Goal: Task Accomplishment & Management: Complete application form

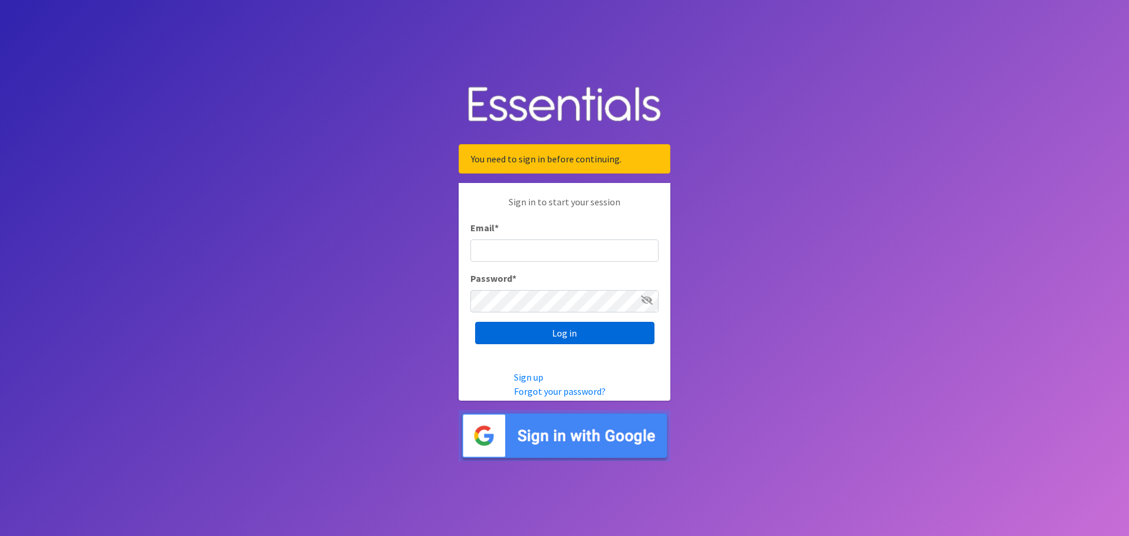
type input "[EMAIL_ADDRESS][DOMAIN_NAME]"
click at [581, 332] on input "Log in" at bounding box center [564, 333] width 179 height 22
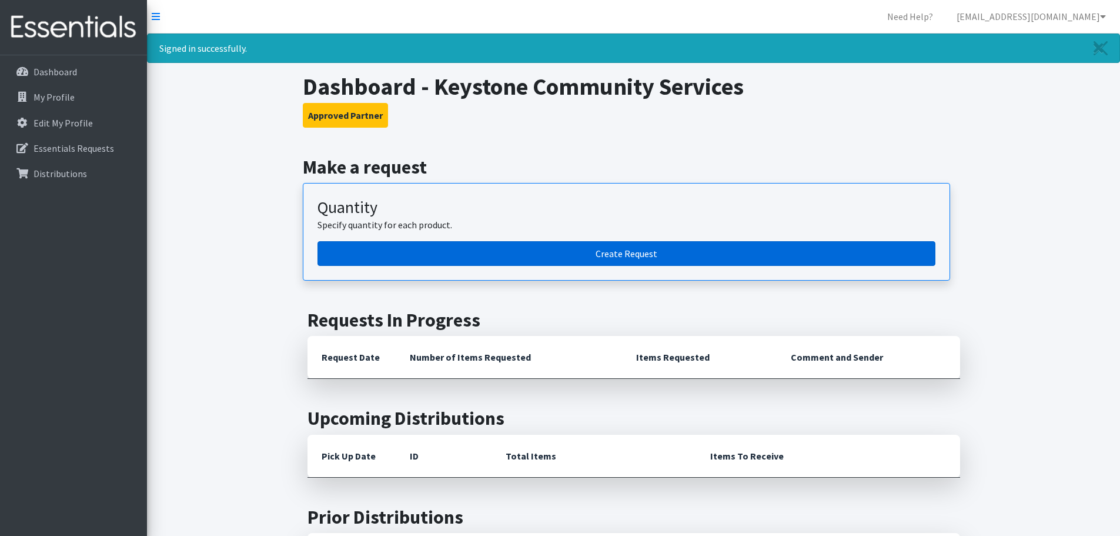
click at [592, 252] on link "Create Request" at bounding box center [627, 253] width 618 height 25
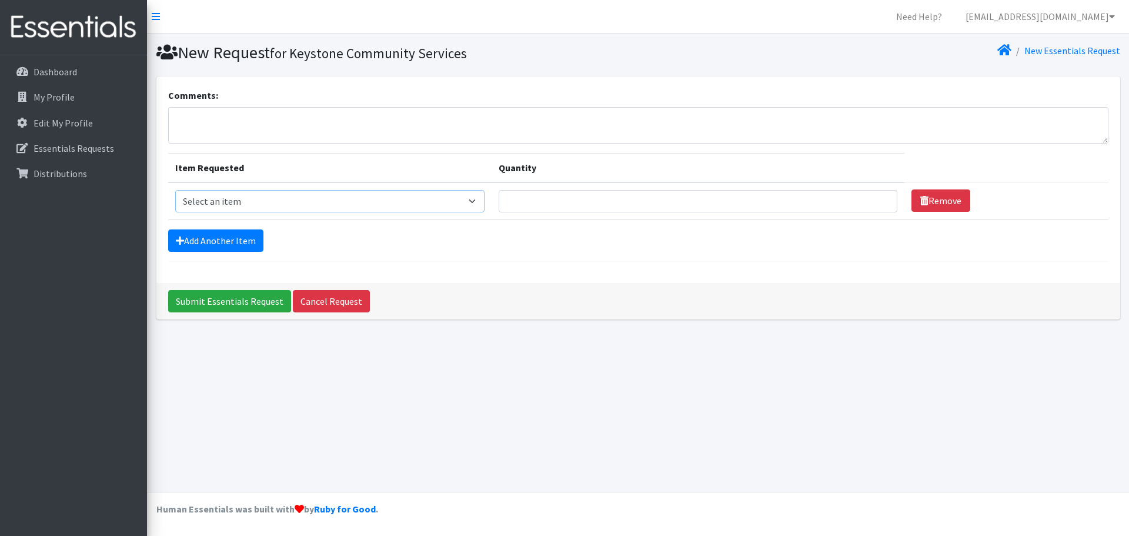
click at [325, 202] on select "Select an item Kids (Newborn) Kids (Size 1) Kids (Size 2) Kids (Size 3) Kids (S…" at bounding box center [330, 201] width 310 height 22
select select "11351"
click at [175, 190] on select "Select an item Kids (Newborn) Kids (Size 1) Kids (Size 2) Kids (Size 3) Kids (S…" at bounding box center [330, 201] width 310 height 22
click at [556, 194] on input "Quantity" at bounding box center [698, 201] width 399 height 22
type input "200"
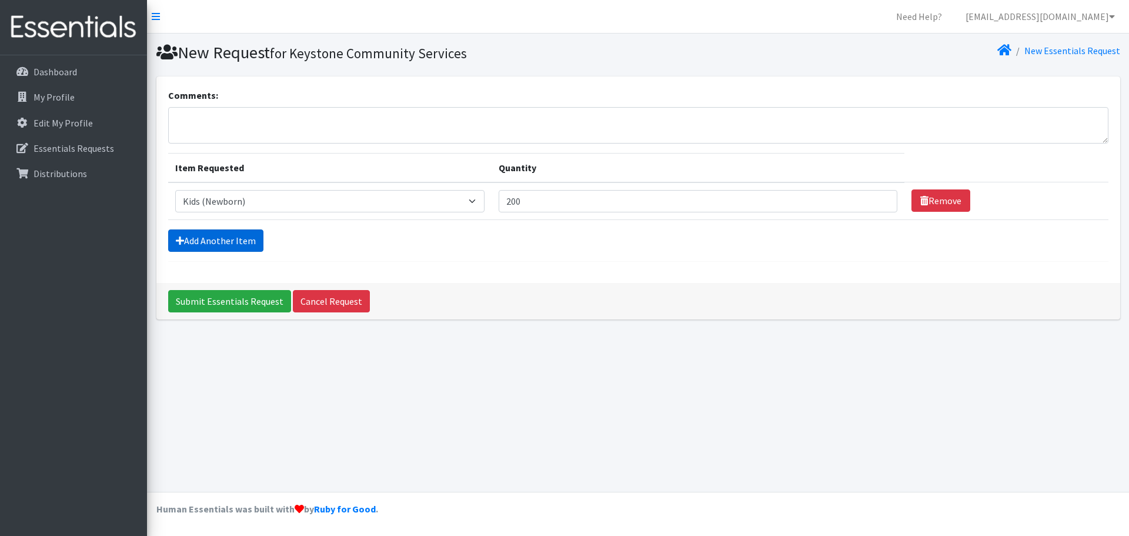
click at [241, 249] on link "Add Another Item" at bounding box center [215, 240] width 95 height 22
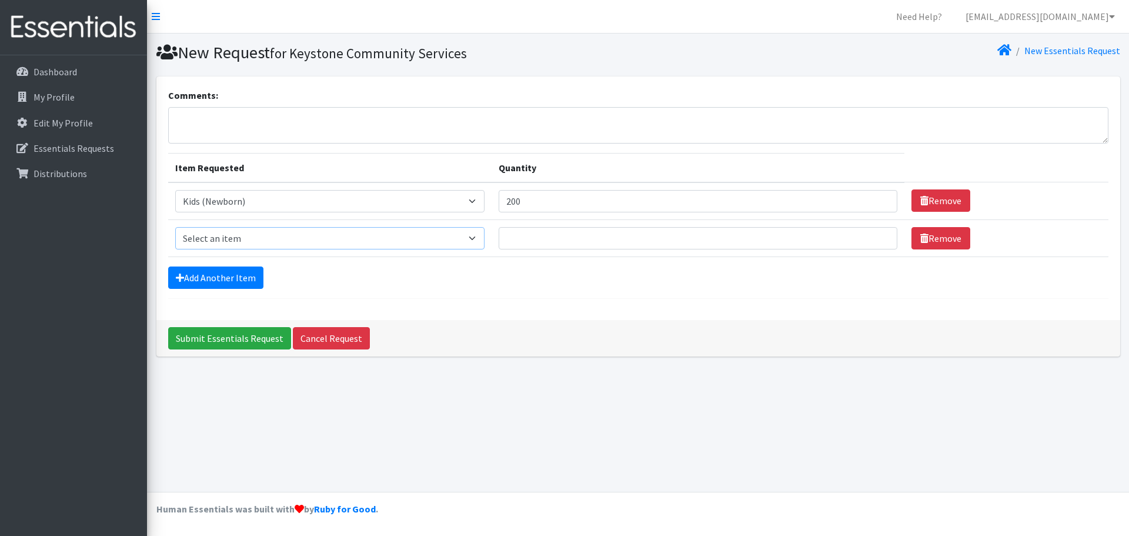
click at [255, 238] on select "Select an item Kids (Newborn) Kids (Size 1) Kids (Size 2) Kids (Size 3) Kids (S…" at bounding box center [330, 238] width 310 height 22
select select "11350"
click at [175, 227] on select "Select an item Kids (Newborn) Kids (Size 1) Kids (Size 2) Kids (Size 3) Kids (S…" at bounding box center [330, 238] width 310 height 22
click at [593, 241] on input "Quantity" at bounding box center [698, 238] width 399 height 22
type input "600"
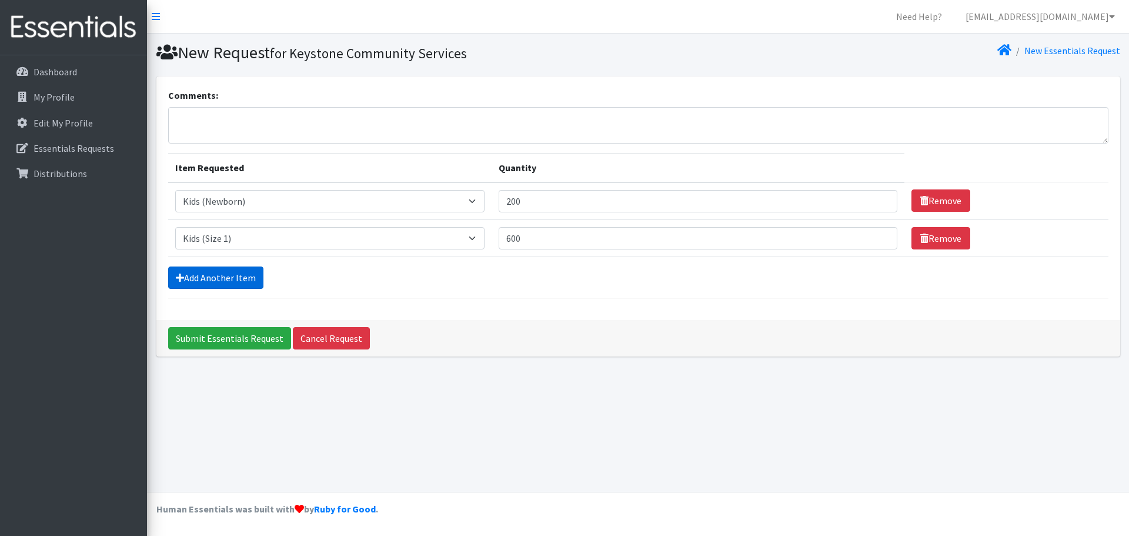
click at [258, 281] on link "Add Another Item" at bounding box center [215, 277] width 95 height 22
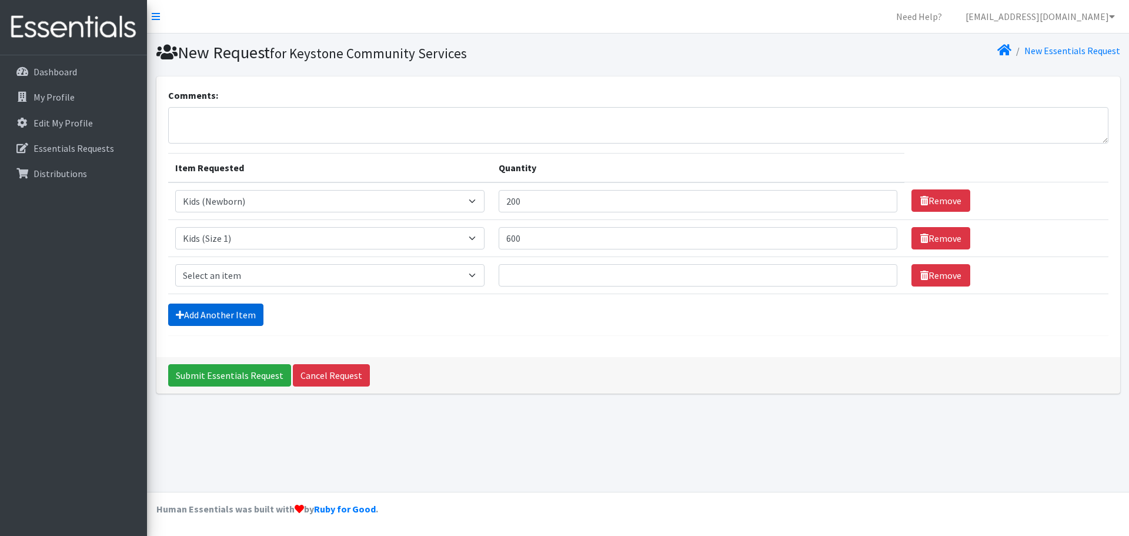
click at [249, 315] on link "Add Another Item" at bounding box center [215, 314] width 95 height 22
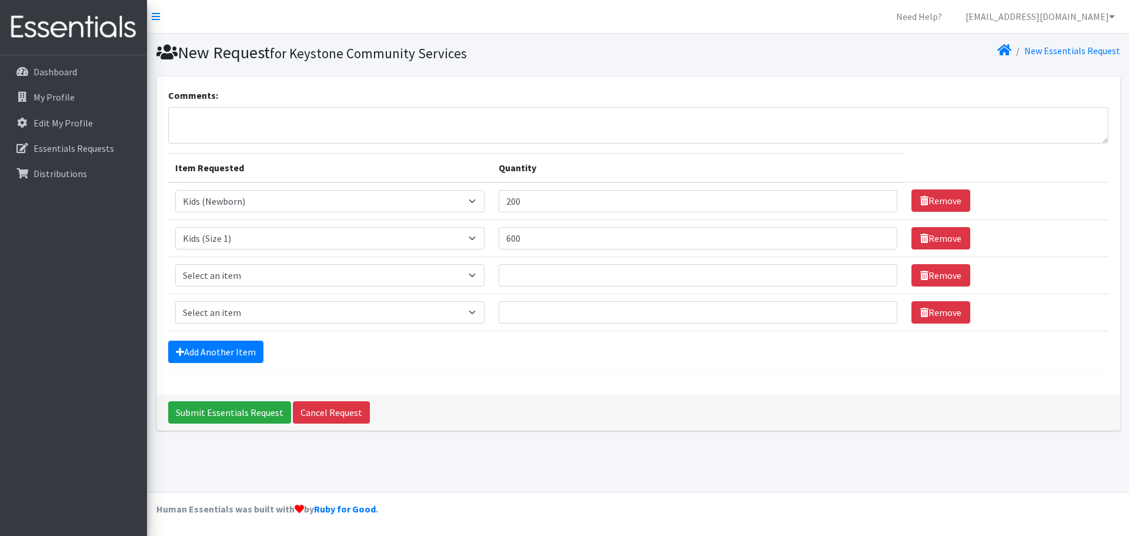
click at [249, 315] on select "Select an item Kids (Newborn) Kids (Size 1) Kids (Size 2) Kids (Size 3) Kids (S…" at bounding box center [330, 312] width 310 height 22
click at [247, 338] on form "Comments: Item Requested Quantity Item Requested Select an item Kids (Newborn) …" at bounding box center [638, 230] width 940 height 285
click at [245, 356] on link "Add Another Item" at bounding box center [215, 351] width 95 height 22
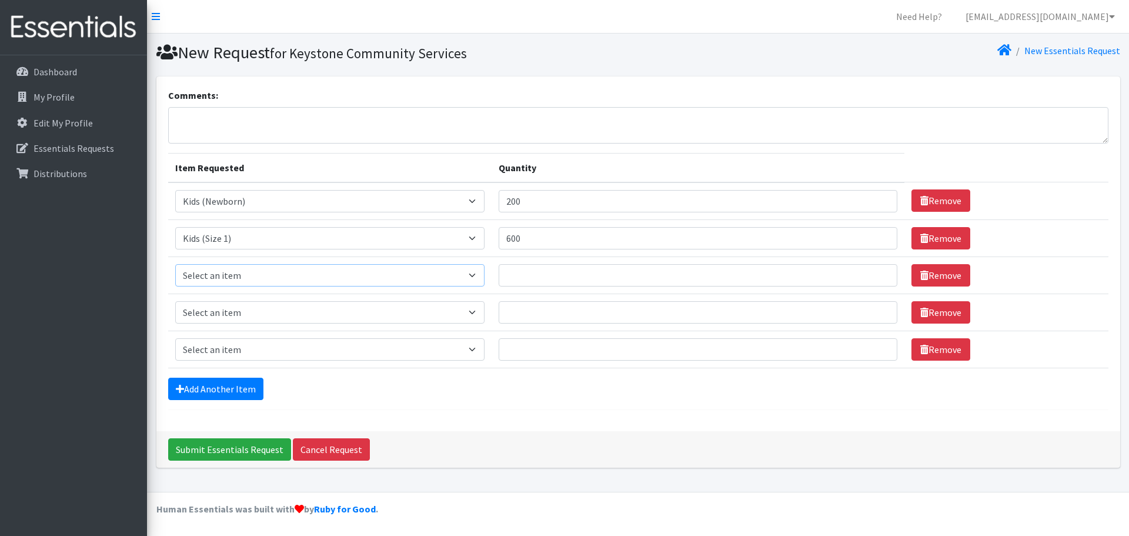
click at [253, 278] on select "Select an item Kids (Newborn) Kids (Size 1) Kids (Size 2) Kids (Size 3) Kids (S…" at bounding box center [330, 275] width 310 height 22
select select "11348"
click at [175, 264] on select "Select an item Kids (Newborn) Kids (Size 1) Kids (Size 2) Kids (Size 3) Kids (S…" at bounding box center [330, 275] width 310 height 22
click at [245, 313] on select "Select an item Kids (Newborn) Kids (Size 1) Kids (Size 2) Kids (Size 3) Kids (S…" at bounding box center [330, 312] width 310 height 22
select select "11361"
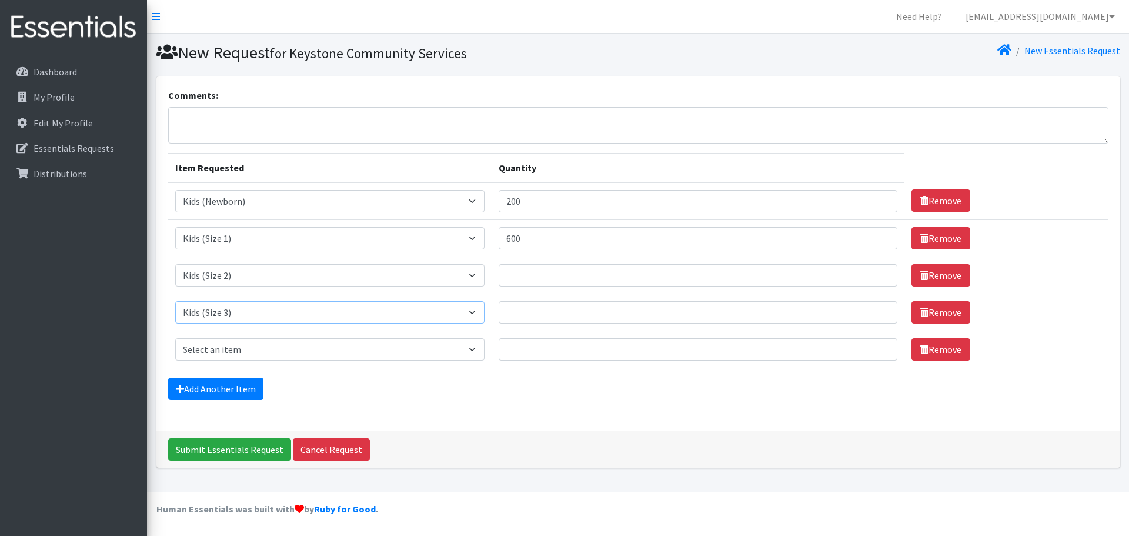
click at [175, 301] on select "Select an item Kids (Newborn) Kids (Size 1) Kids (Size 2) Kids (Size 3) Kids (S…" at bounding box center [330, 312] width 310 height 22
click at [234, 343] on select "Select an item Kids (Newborn) Kids (Size 1) Kids (Size 2) Kids (Size 3) Kids (S…" at bounding box center [330, 349] width 310 height 22
select select "11349"
click at [175, 338] on select "Select an item Kids (Newborn) Kids (Size 1) Kids (Size 2) Kids (Size 3) Kids (S…" at bounding box center [330, 349] width 310 height 22
click at [553, 275] on input "Quantity" at bounding box center [698, 275] width 399 height 22
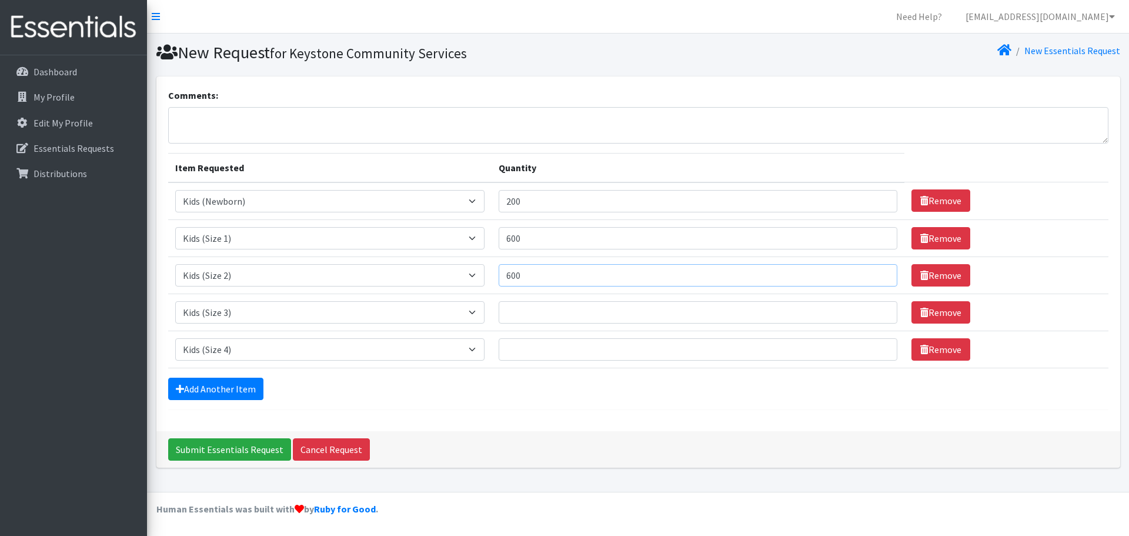
type input "600"
click at [553, 312] on input "Quantity" at bounding box center [698, 312] width 399 height 22
type input "4400"
click at [565, 353] on input "Quantity" at bounding box center [698, 349] width 399 height 22
type input "5200"
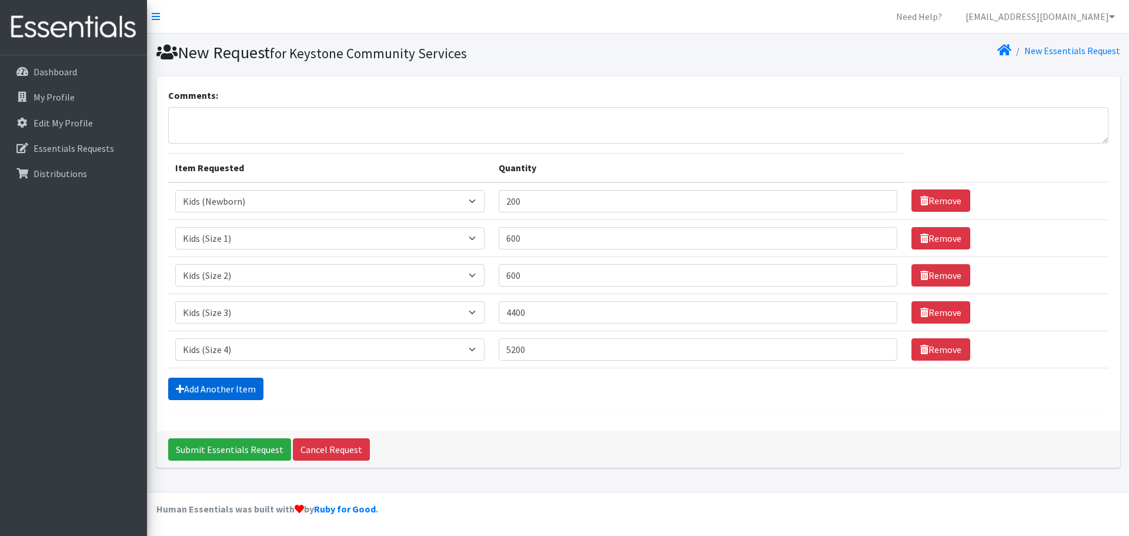
click at [229, 393] on link "Add Another Item" at bounding box center [215, 389] width 95 height 22
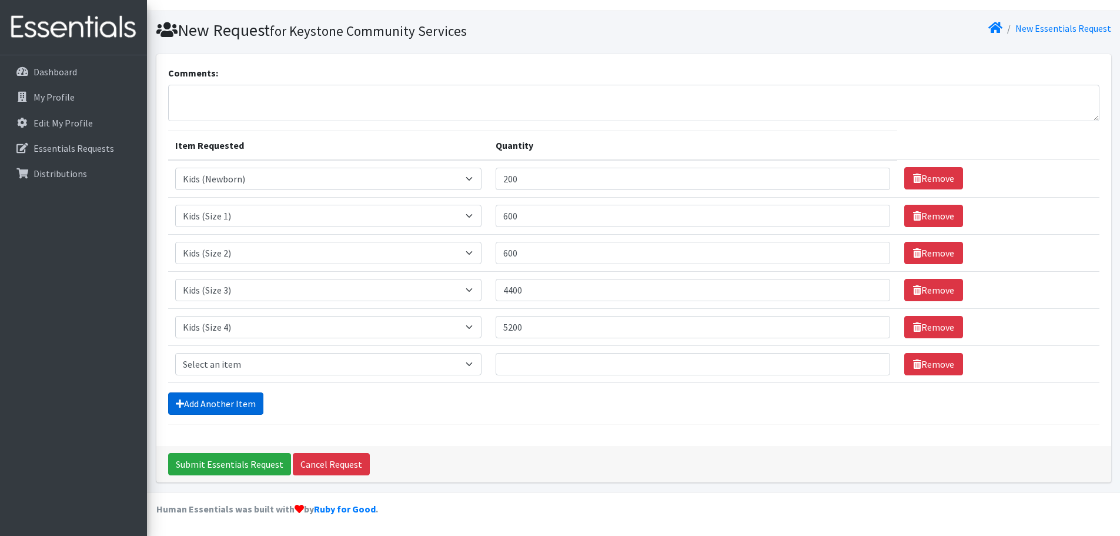
click at [226, 402] on link "Add Another Item" at bounding box center [215, 403] width 95 height 22
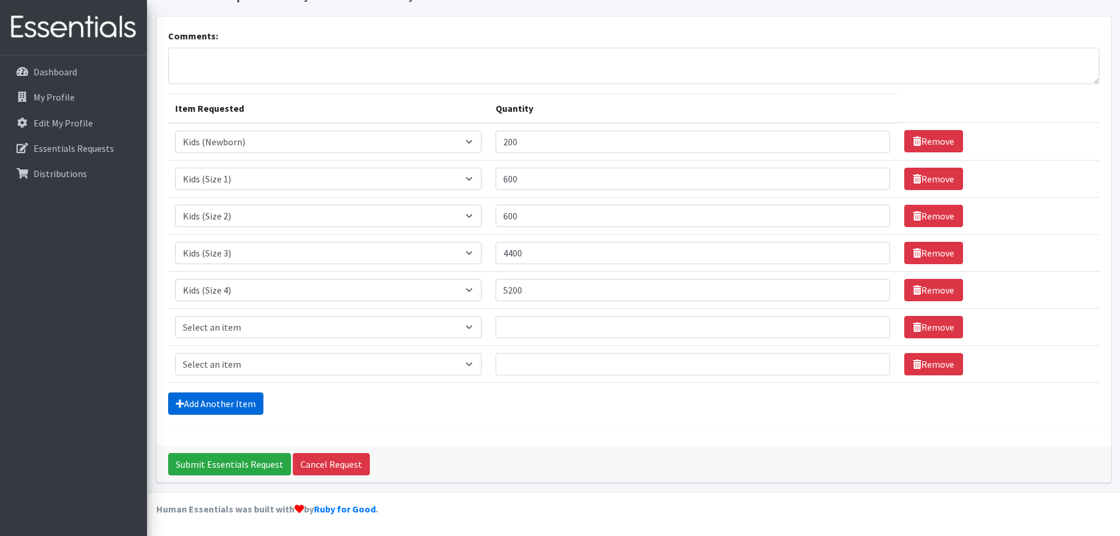
click at [228, 403] on link "Add Another Item" at bounding box center [215, 403] width 95 height 22
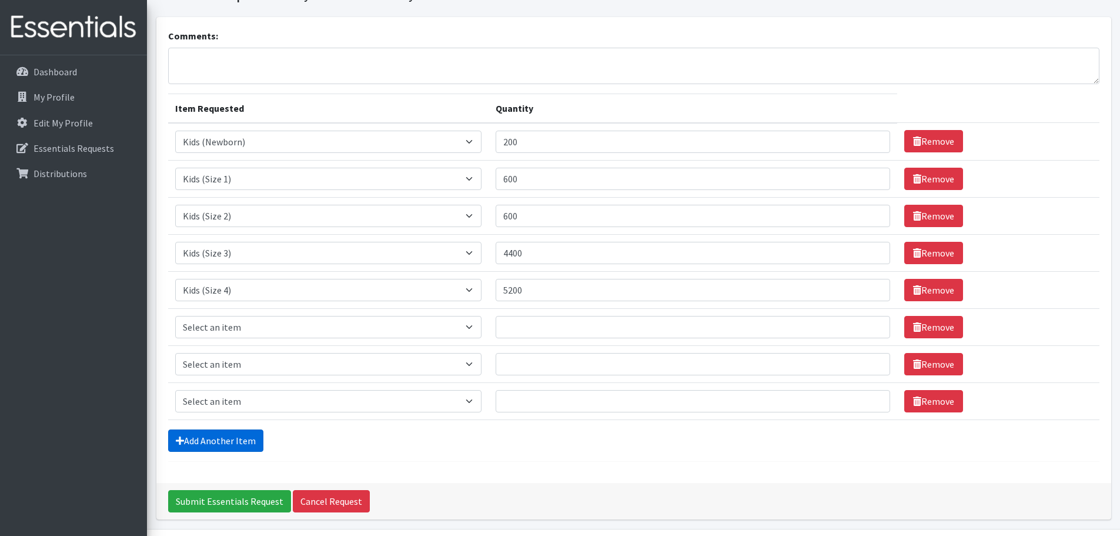
scroll to position [96, 0]
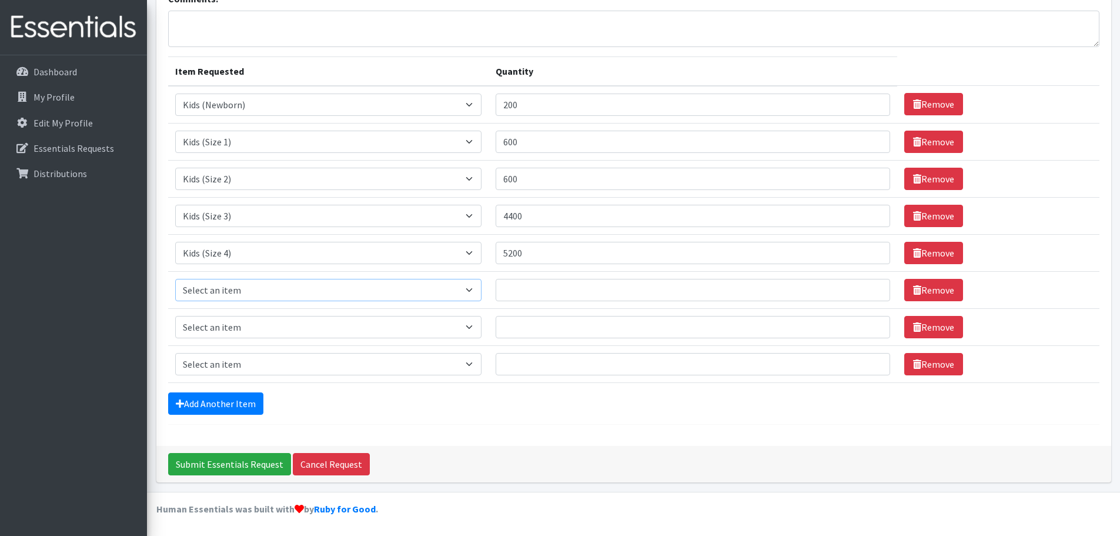
click at [253, 292] on select "Select an item Kids (Newborn) Kids (Size 1) Kids (Size 2) Kids (Size 3) Kids (S…" at bounding box center [328, 290] width 307 height 22
select select "11322"
click at [175, 279] on select "Select an item Kids (Newborn) Kids (Size 1) Kids (Size 2) Kids (Size 3) Kids (S…" at bounding box center [328, 290] width 307 height 22
click at [236, 326] on select "Select an item Kids (Newborn) Kids (Size 1) Kids (Size 2) Kids (Size 3) Kids (S…" at bounding box center [328, 327] width 307 height 22
select select "11346"
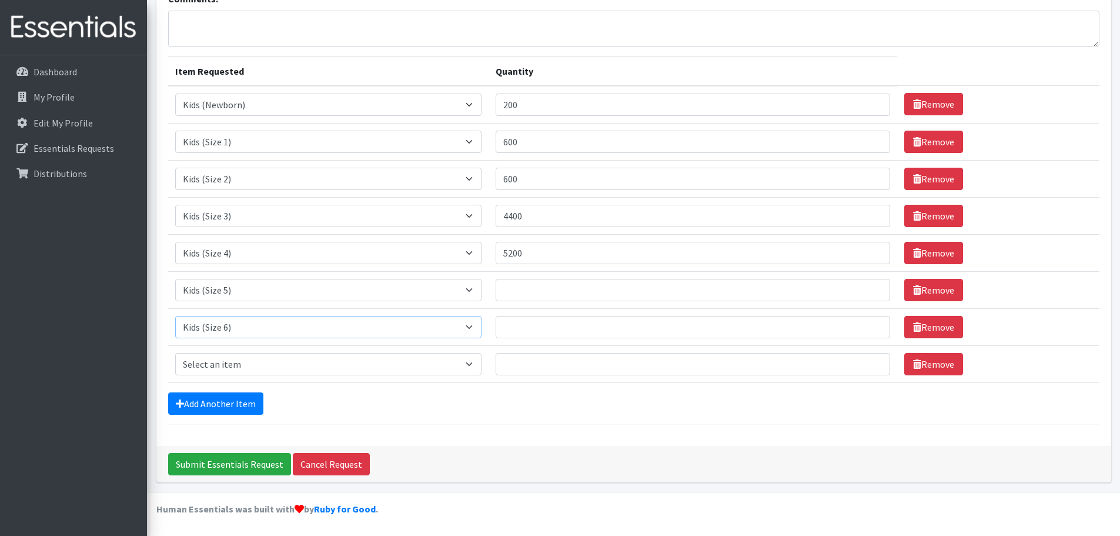
click at [175, 316] on select "Select an item Kids (Newborn) Kids (Size 1) Kids (Size 2) Kids (Size 3) Kids (S…" at bounding box center [328, 327] width 307 height 22
click at [245, 361] on select "Select an item Kids (Newborn) Kids (Size 1) Kids (Size 2) Kids (Size 3) Kids (S…" at bounding box center [328, 364] width 307 height 22
select select "14461"
click at [175, 353] on select "Select an item Kids (Newborn) Kids (Size 1) Kids (Size 2) Kids (Size 3) Kids (S…" at bounding box center [328, 364] width 307 height 22
click at [540, 292] on input "Quantity" at bounding box center [693, 290] width 395 height 22
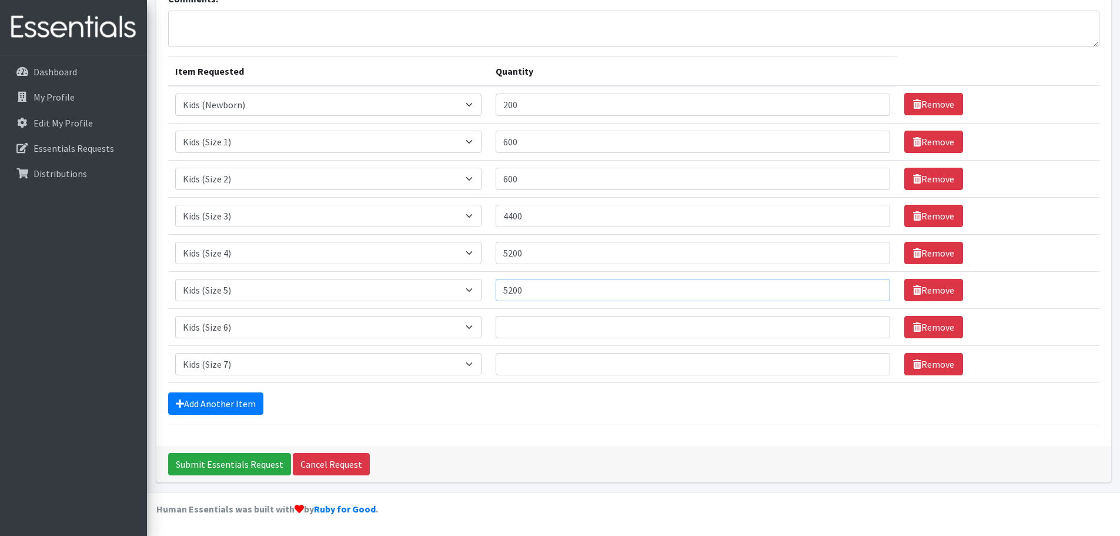
type input "5200"
click at [540, 335] on td "Quantity" at bounding box center [693, 326] width 409 height 37
click at [540, 334] on input "Quantity" at bounding box center [693, 327] width 395 height 22
type input "5200"
click at [539, 372] on input "Quantity" at bounding box center [693, 364] width 395 height 22
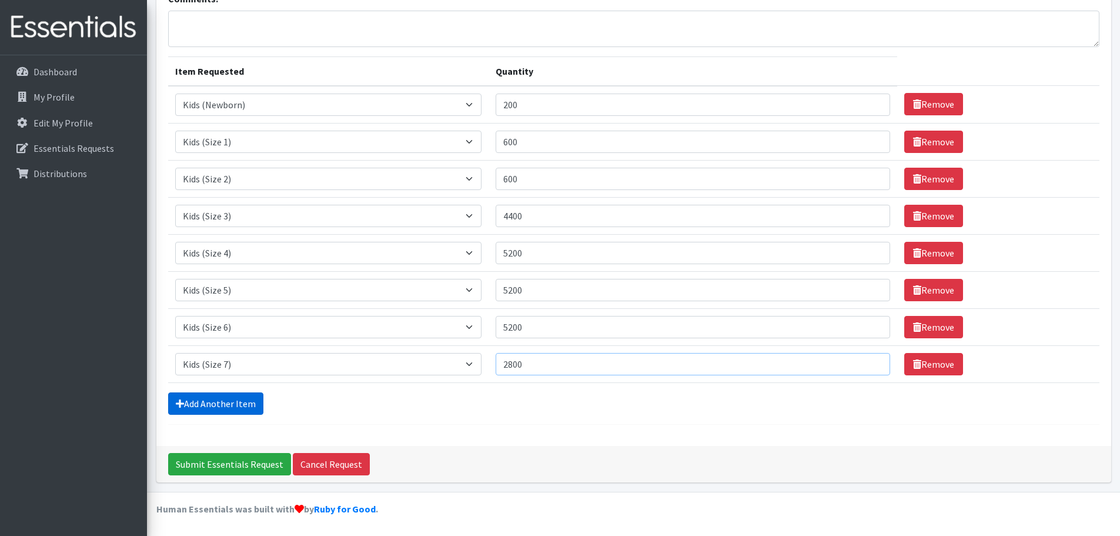
type input "2800"
click at [234, 408] on link "Add Another Item" at bounding box center [215, 403] width 95 height 22
click at [228, 404] on link "Add Another Item" at bounding box center [215, 403] width 95 height 22
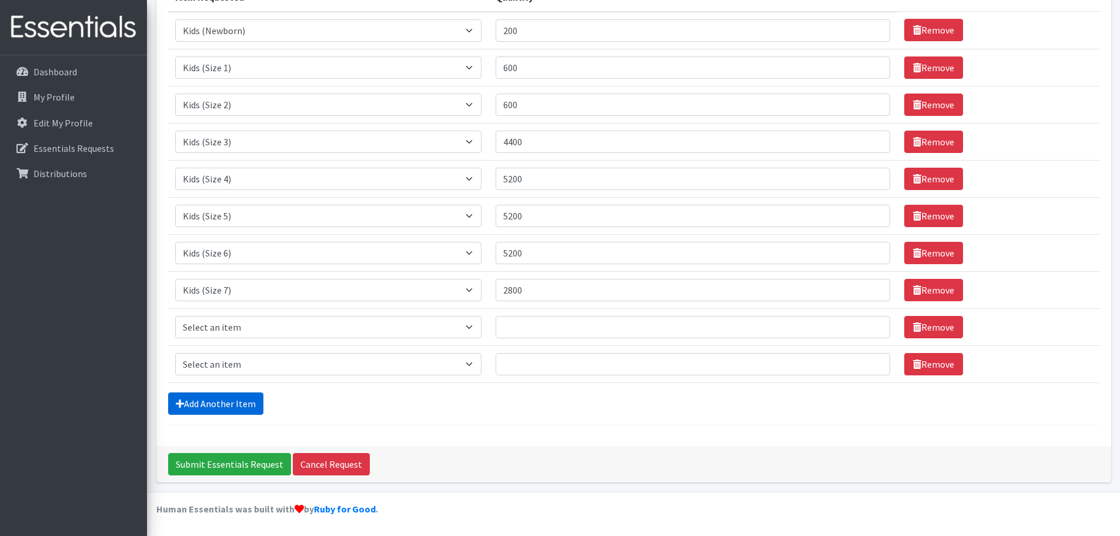
click at [228, 404] on link "Add Another Item" at bounding box center [215, 403] width 95 height 22
click at [229, 291] on select "Select an item Kids (Newborn) Kids (Size 1) Kids (Size 2) Kids (Size 3) Kids (S…" at bounding box center [328, 290] width 307 height 22
select select "11344"
click at [175, 279] on select "Select an item Kids (Newborn) Kids (Size 1) Kids (Size 2) Kids (Size 3) Kids (S…" at bounding box center [328, 290] width 307 height 22
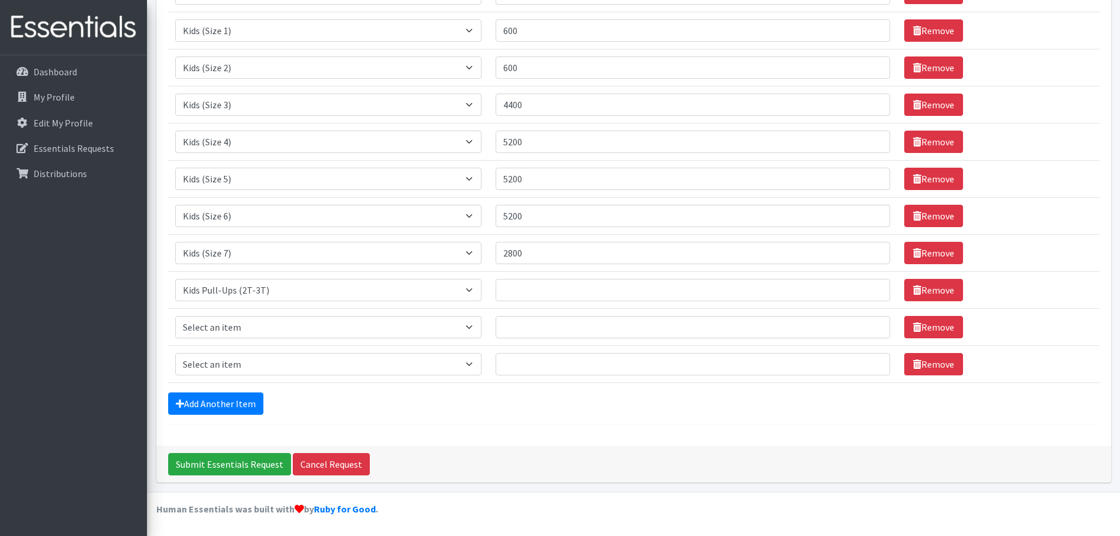
click at [242, 338] on td "Item Requested Select an item Kids (Newborn) Kids (Size 1) Kids (Size 2) Kids (…" at bounding box center [328, 326] width 321 height 37
click at [242, 321] on select "Select an item Kids (Newborn) Kids (Size 1) Kids (Size 2) Kids (Size 3) Kids (S…" at bounding box center [328, 327] width 307 height 22
select select "11340"
click at [175, 316] on select "Select an item Kids (Newborn) Kids (Size 1) Kids (Size 2) Kids (Size 3) Kids (S…" at bounding box center [328, 327] width 307 height 22
click at [245, 361] on select "Select an item Kids (Newborn) Kids (Size 1) Kids (Size 2) Kids (Size 3) Kids (S…" at bounding box center [328, 364] width 307 height 22
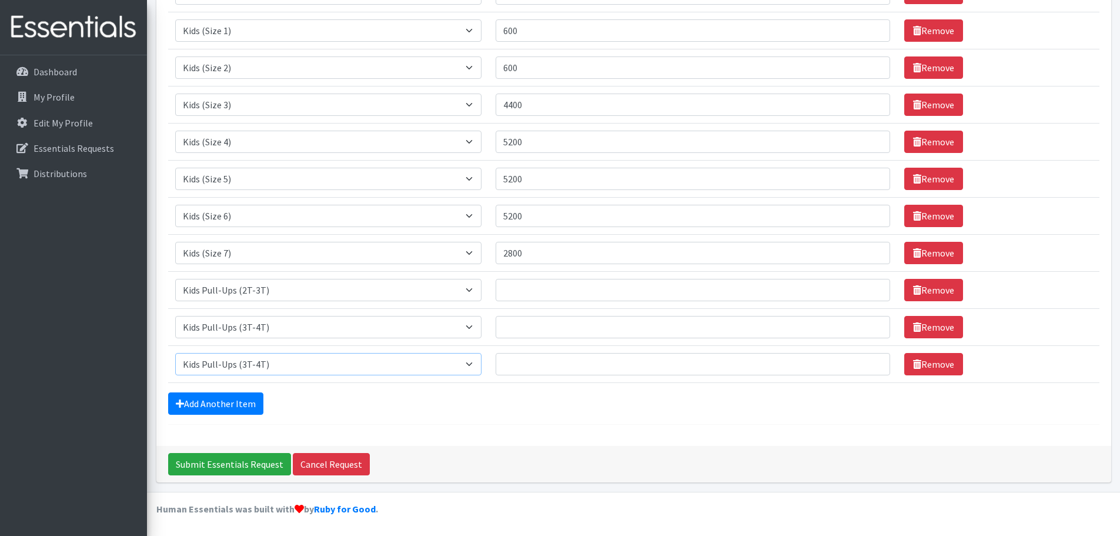
click at [175, 353] on select "Select an item Kids (Newborn) Kids (Size 1) Kids (Size 2) Kids (Size 3) Kids (S…" at bounding box center [328, 364] width 307 height 22
click at [255, 370] on select "Select an item Kids (Newborn) Kids (Size 1) Kids (Size 2) Kids (Size 3) Kids (S…" at bounding box center [328, 364] width 307 height 22
select select "11347"
click at [175, 353] on select "Select an item Kids (Newborn) Kids (Size 1) Kids (Size 2) Kids (Size 3) Kids (S…" at bounding box center [328, 364] width 307 height 22
click at [218, 403] on link "Add Another Item" at bounding box center [215, 403] width 95 height 22
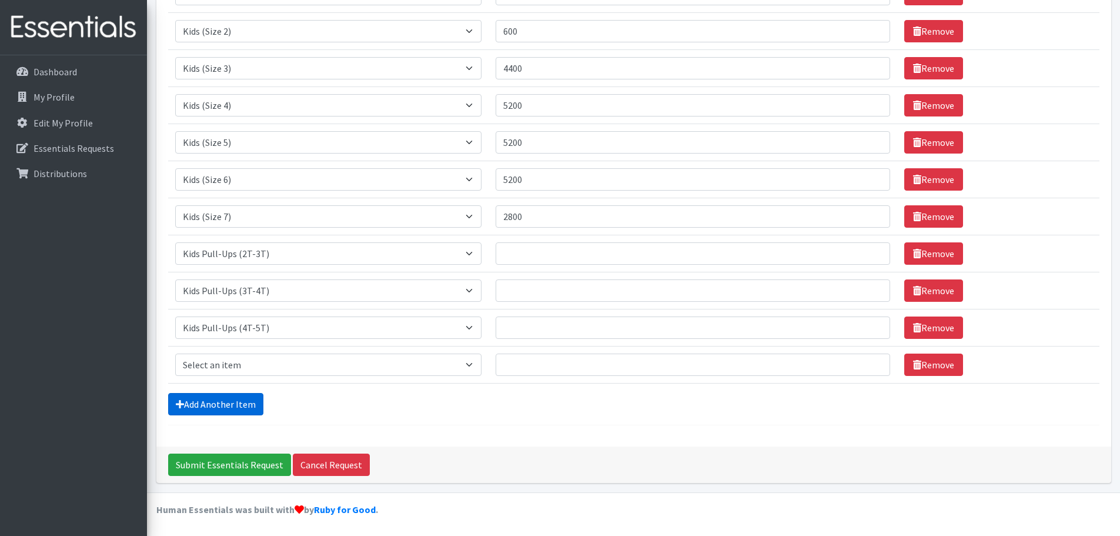
scroll to position [245, 0]
click at [217, 353] on select "Select an item Kids (Newborn) Kids (Size 1) Kids (Size 2) Kids (Size 3) Kids (S…" at bounding box center [328, 364] width 307 height 22
select select "11343"
click at [175, 353] on select "Select an item Kids (Newborn) Kids (Size 1) Kids (Size 2) Kids (Size 3) Kids (S…" at bounding box center [328, 364] width 307 height 22
click at [615, 252] on input "Quantity" at bounding box center [693, 253] width 395 height 22
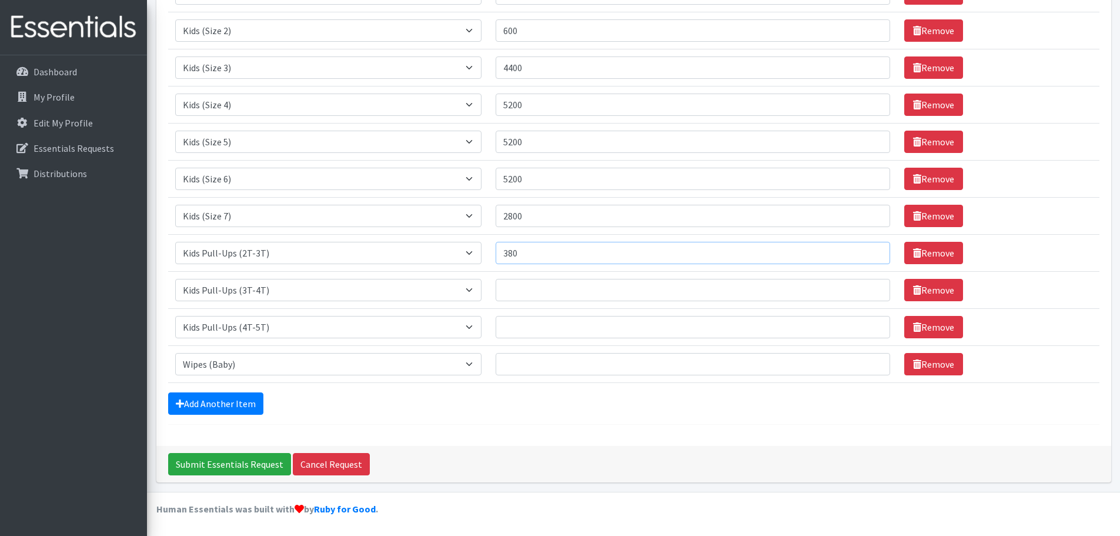
type input "380"
click at [593, 286] on input "Quantity" at bounding box center [693, 290] width 395 height 22
type input "120"
click at [583, 322] on input "Quantity" at bounding box center [693, 327] width 395 height 22
type input "0"
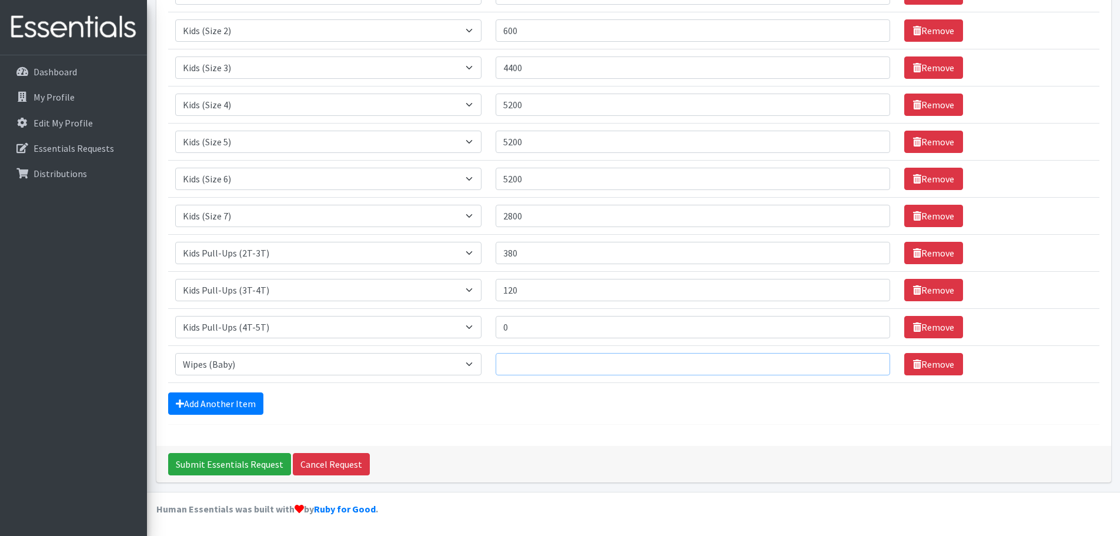
click at [563, 369] on input "Quantity" at bounding box center [693, 364] width 395 height 22
type input "19200"
click at [517, 429] on div "Comments: Item Requested Quantity Item Requested Select an item Kids (Newborn) …" at bounding box center [633, 139] width 955 height 614
click at [236, 460] on input "Submit Essentials Request" at bounding box center [229, 464] width 123 height 22
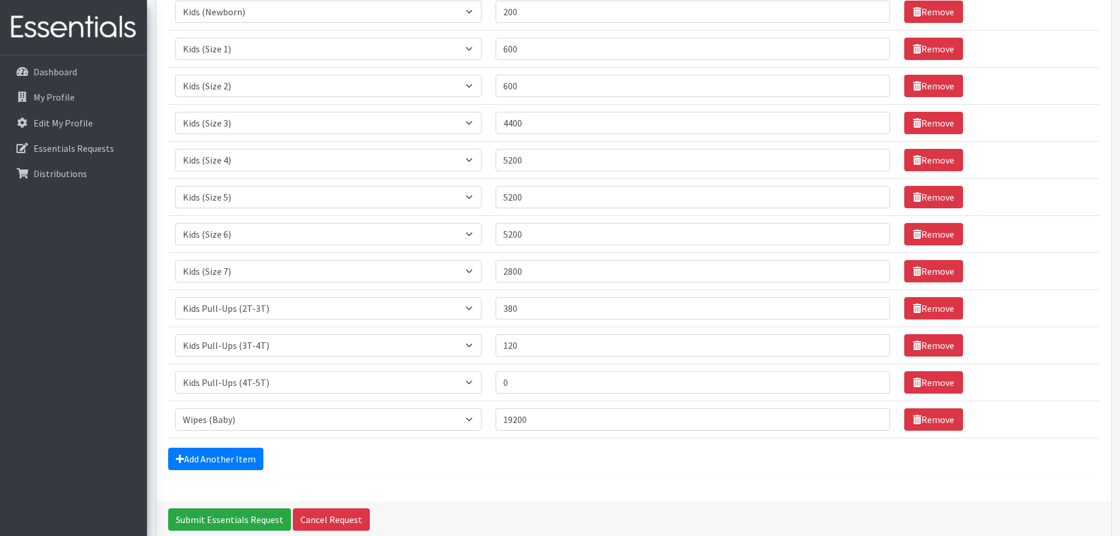
scroll to position [469, 0]
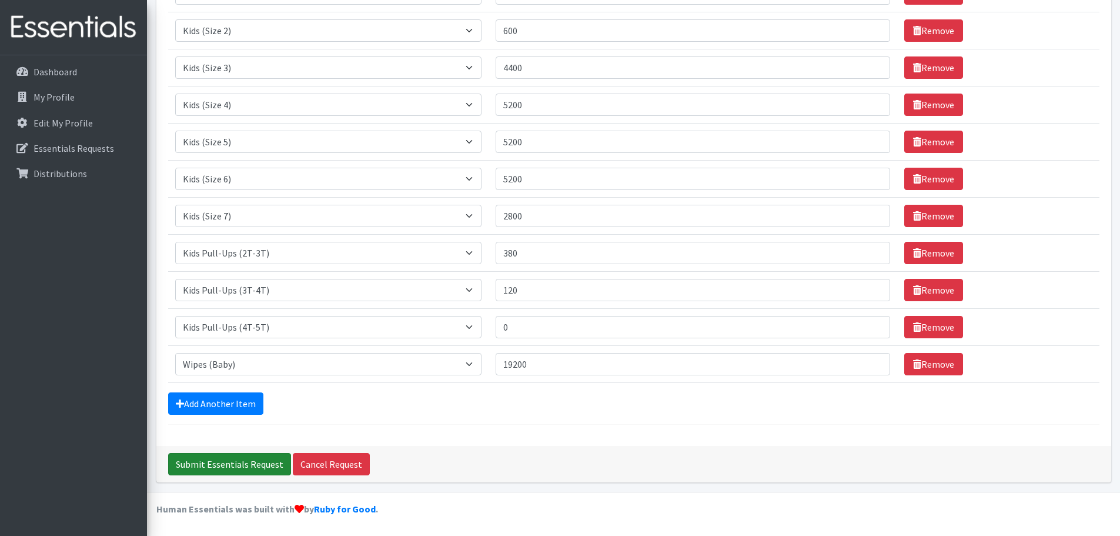
click at [229, 473] on input "Submit Essentials Request" at bounding box center [229, 464] width 123 height 22
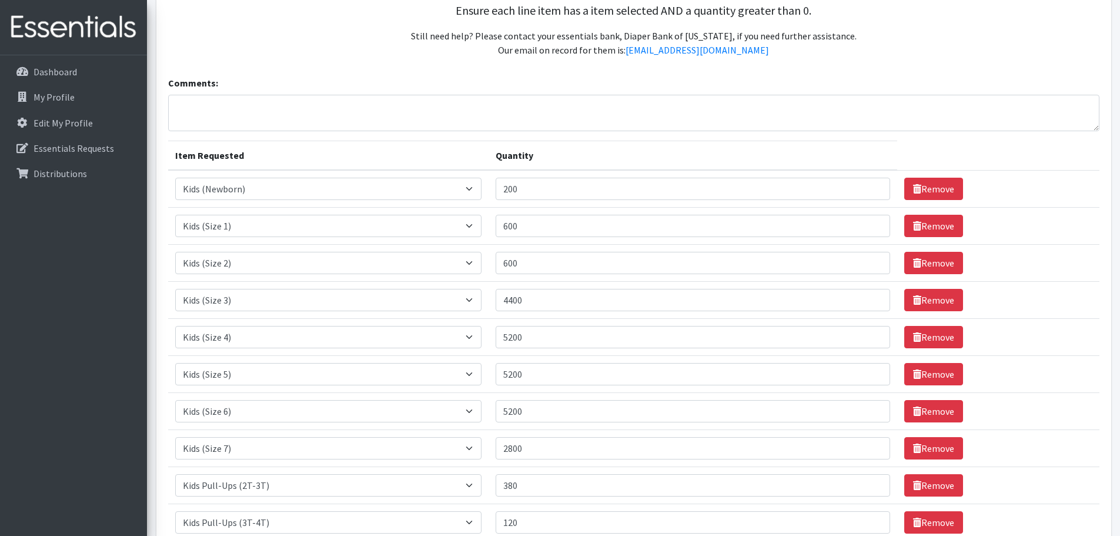
scroll to position [469, 0]
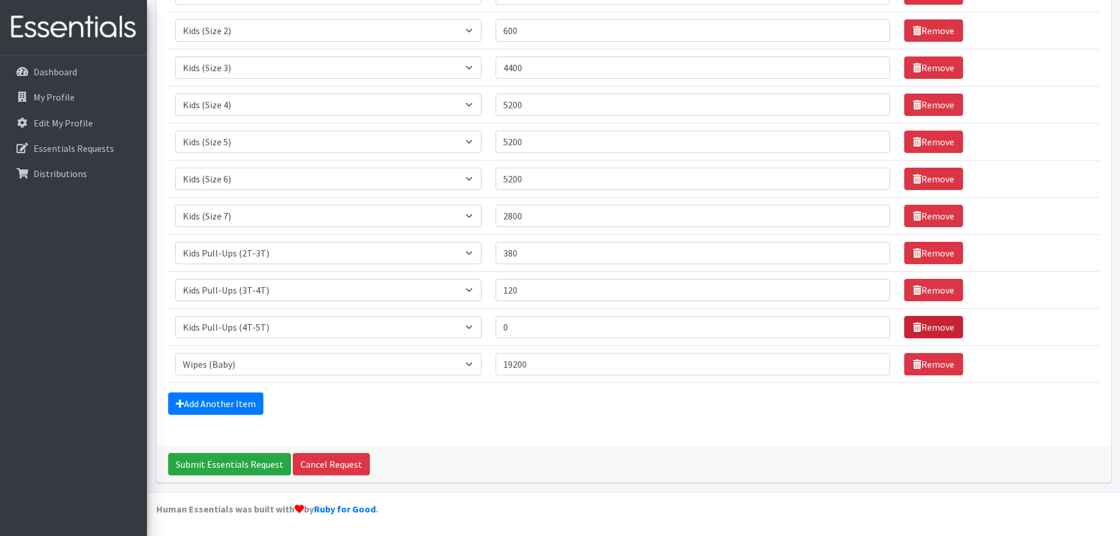
click at [923, 325] on link "Remove" at bounding box center [933, 327] width 59 height 22
click at [252, 465] on input "Submit Essentials Request" at bounding box center [229, 464] width 123 height 22
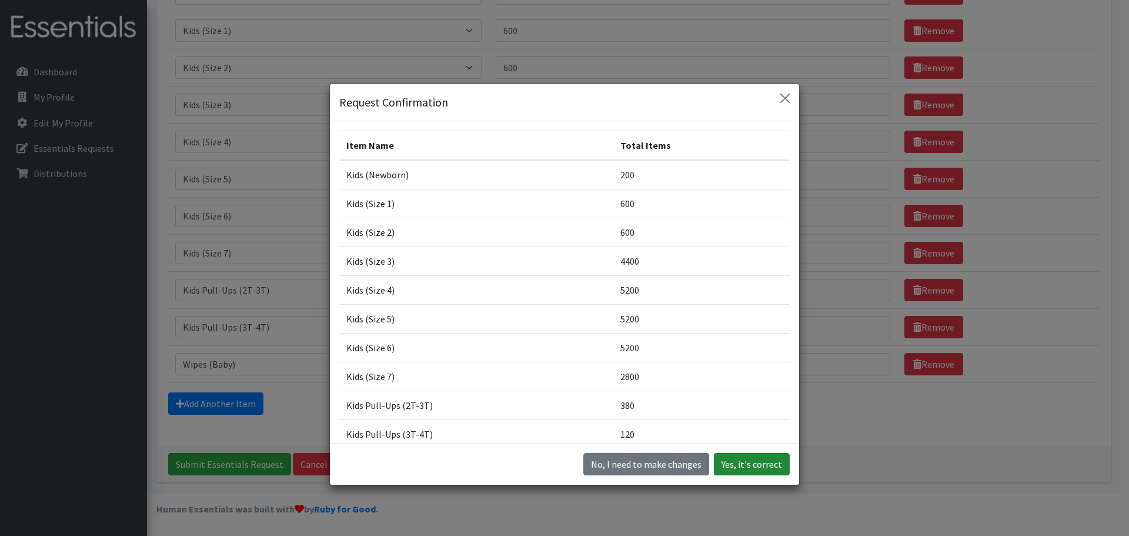
click at [747, 463] on button "Yes, it's correct" at bounding box center [752, 464] width 76 height 22
